Goal: Check status: Check status

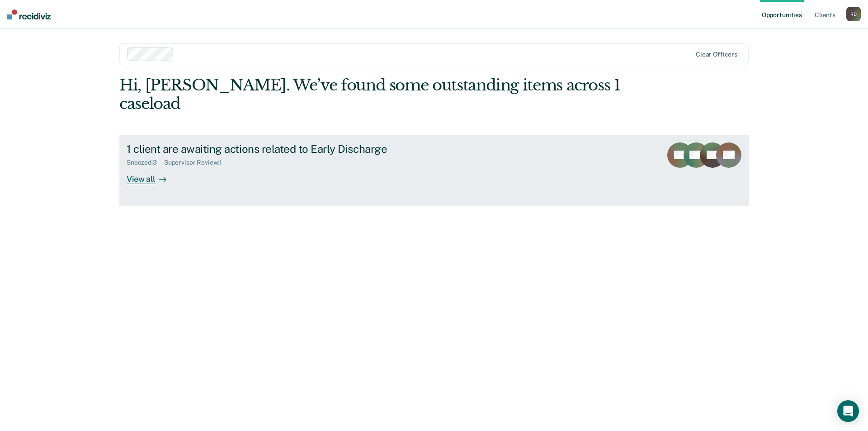
click at [153, 166] on div "View all" at bounding box center [152, 175] width 51 height 18
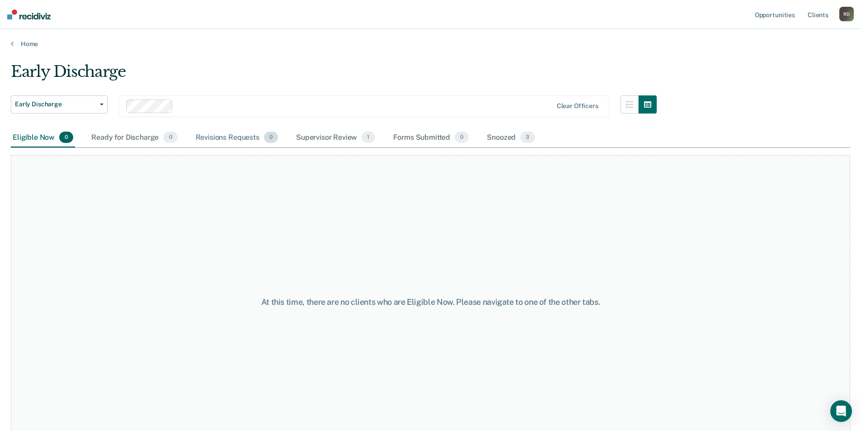
click at [237, 136] on div "Revisions Requests 0" at bounding box center [237, 138] width 86 height 20
click at [322, 132] on div "Supervisor Review 1" at bounding box center [335, 138] width 83 height 20
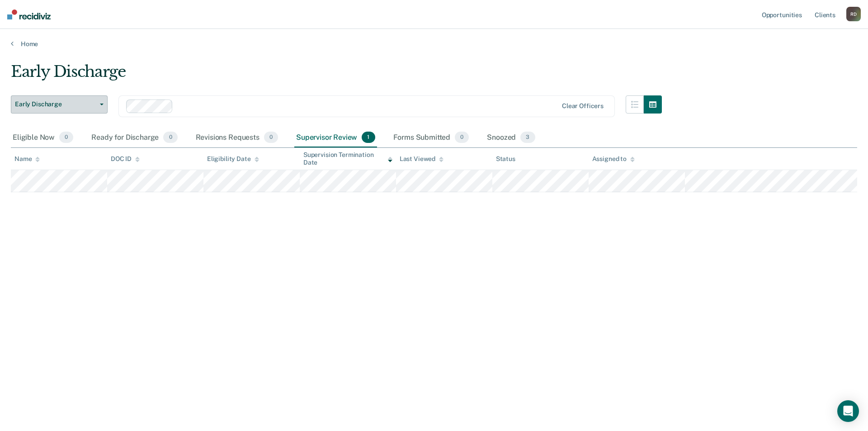
click at [101, 103] on button "Early Discharge" at bounding box center [59, 104] width 97 height 18
click at [274, 103] on div at bounding box center [367, 106] width 380 height 10
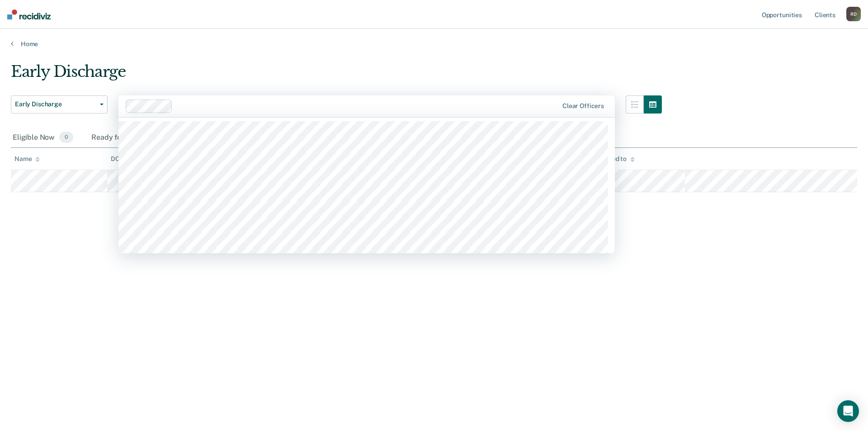
click at [354, 77] on div "Early Discharge" at bounding box center [336, 75] width 651 height 26
